Goal: Transaction & Acquisition: Purchase product/service

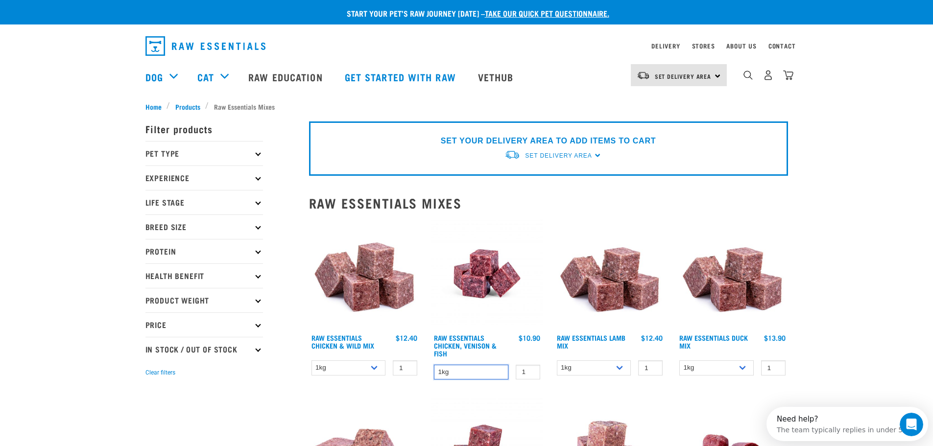
click at [460, 373] on select "1kg" at bounding box center [471, 372] width 74 height 15
drag, startPoint x: 463, startPoint y: 373, endPoint x: 451, endPoint y: 378, distance: 13.6
click at [463, 373] on select "1kg" at bounding box center [471, 372] width 74 height 15
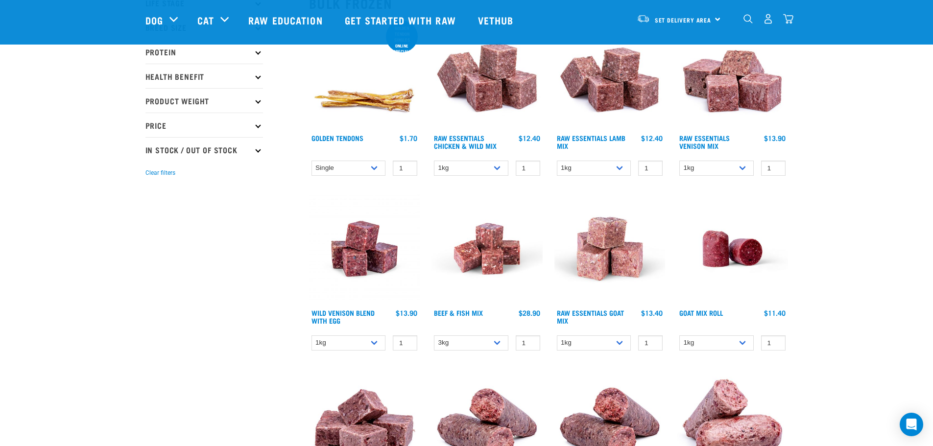
scroll to position [147, 0]
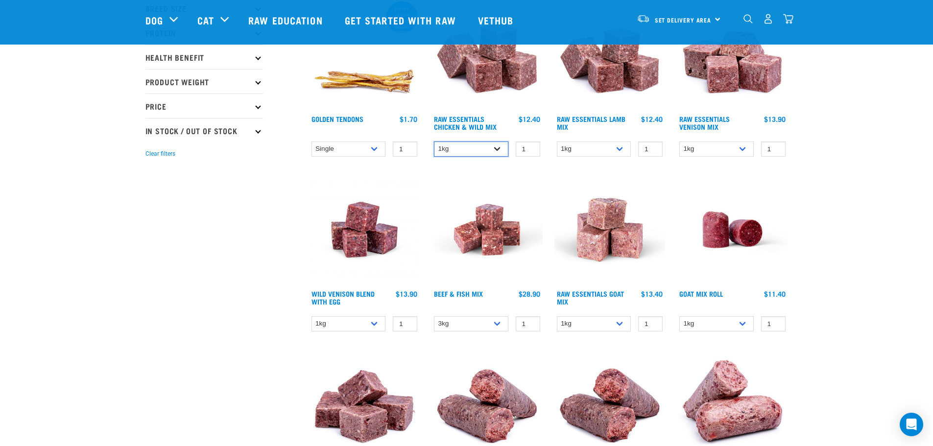
drag, startPoint x: 441, startPoint y: 152, endPoint x: 459, endPoint y: 151, distance: 17.2
click at [441, 152] on select "1kg 3kg Bulk (10kg)" at bounding box center [471, 149] width 74 height 15
select select "731"
click at [434, 142] on select "1kg 3kg Bulk (10kg)" at bounding box center [471, 149] width 74 height 15
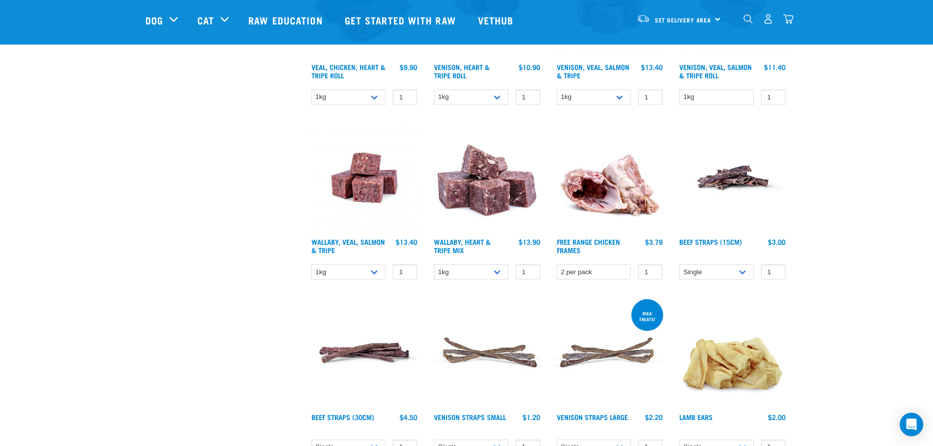
scroll to position [735, 0]
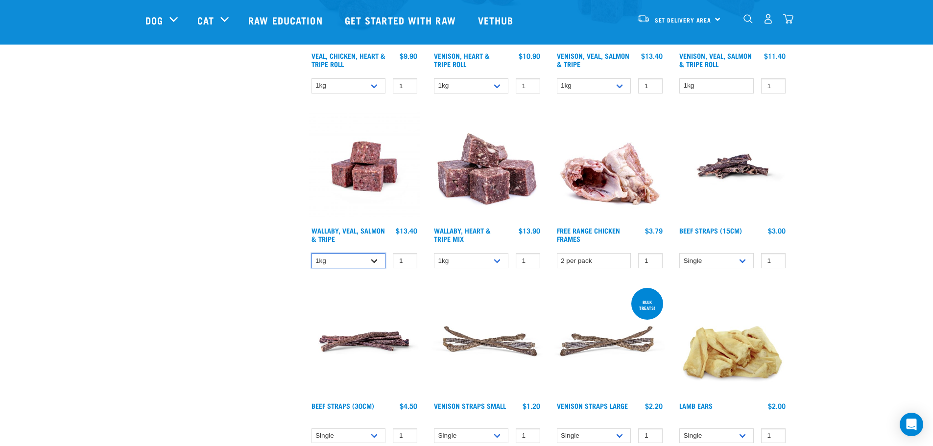
click at [334, 259] on select "1kg 3kg Bulk (18kg)" at bounding box center [349, 260] width 74 height 15
select select "278010"
click at [312, 253] on select "1kg 3kg Bulk (18kg)" at bounding box center [349, 260] width 74 height 15
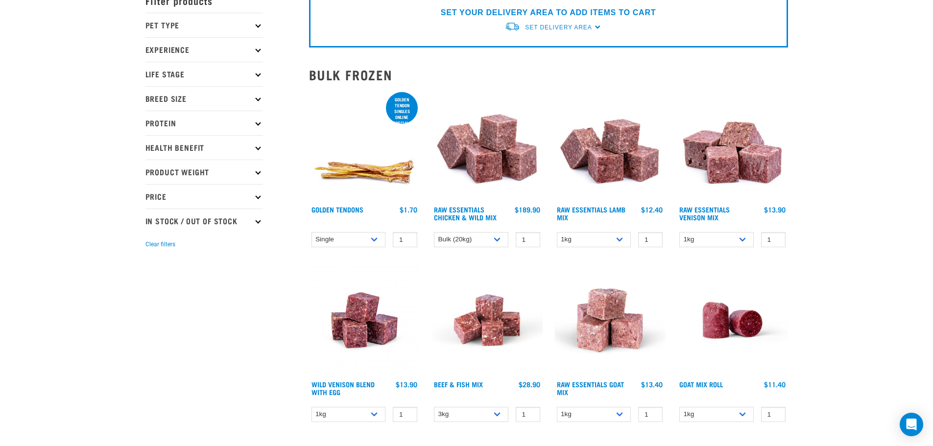
scroll to position [0, 0]
